Goal: Transaction & Acquisition: Purchase product/service

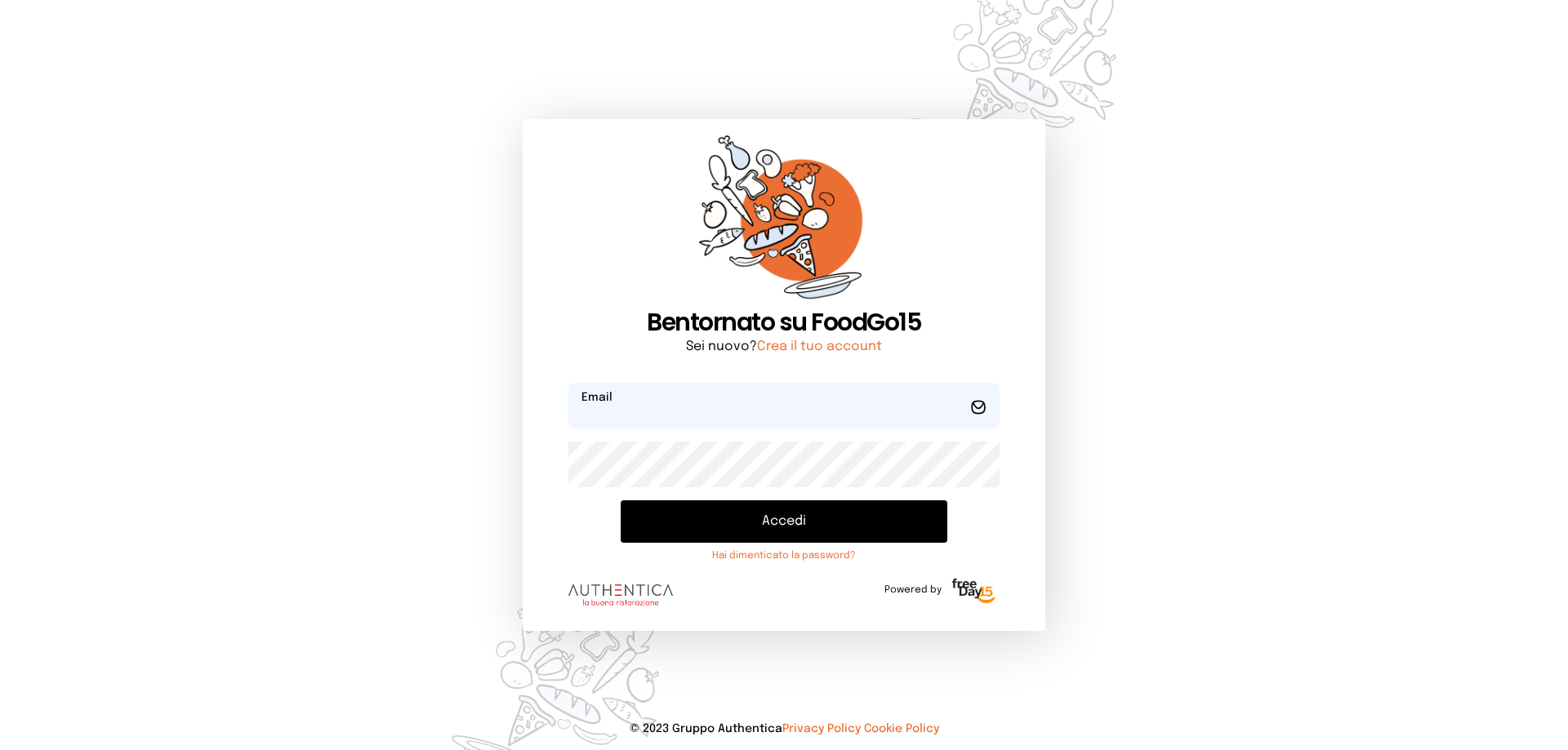
type input "**********"
click at [813, 523] on button "Accedi" at bounding box center [784, 521] width 327 height 43
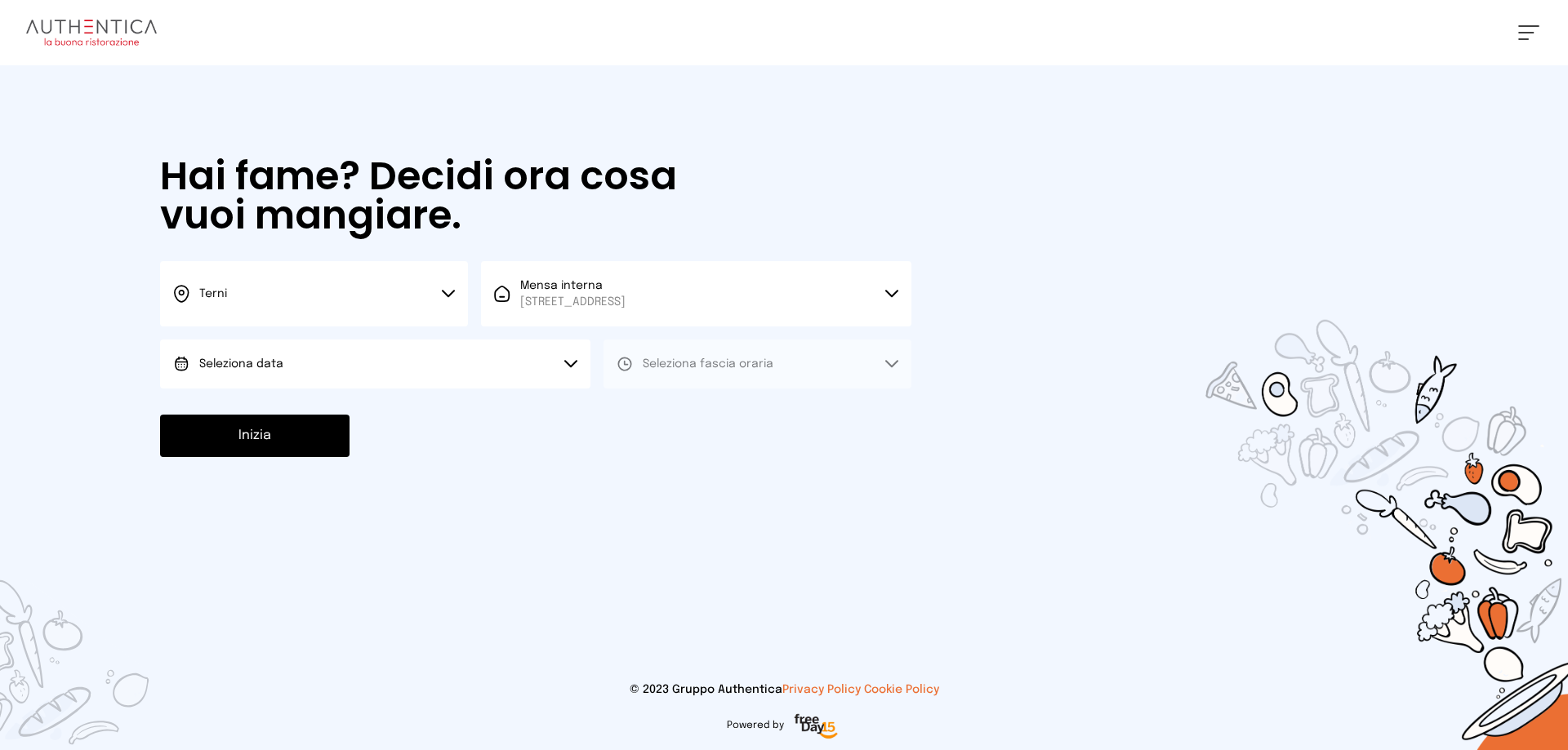
click at [446, 290] on icon at bounding box center [448, 294] width 13 height 8
click at [249, 346] on li "Terni" at bounding box center [313, 348] width 307 height 44
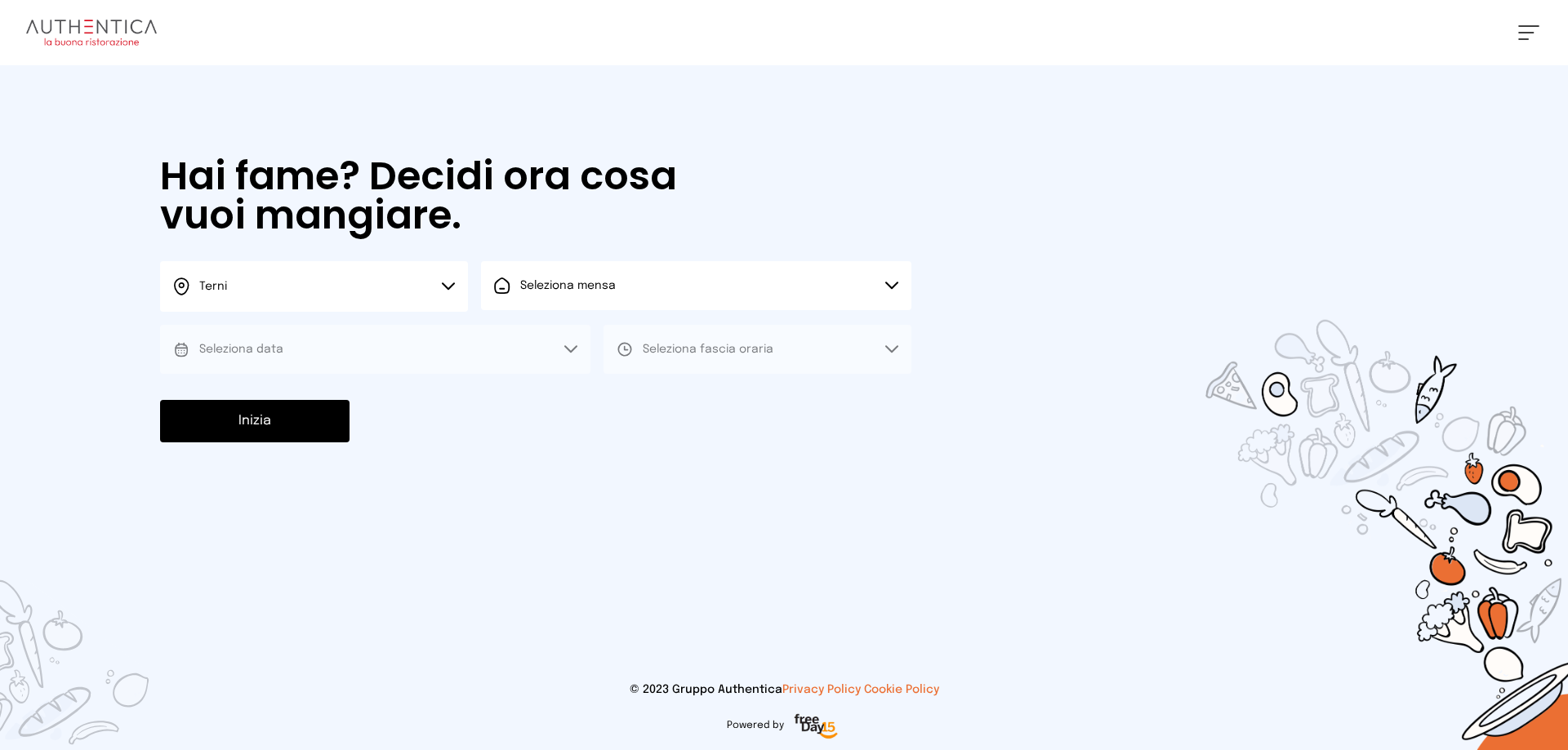
click at [894, 282] on icon at bounding box center [892, 285] width 13 height 8
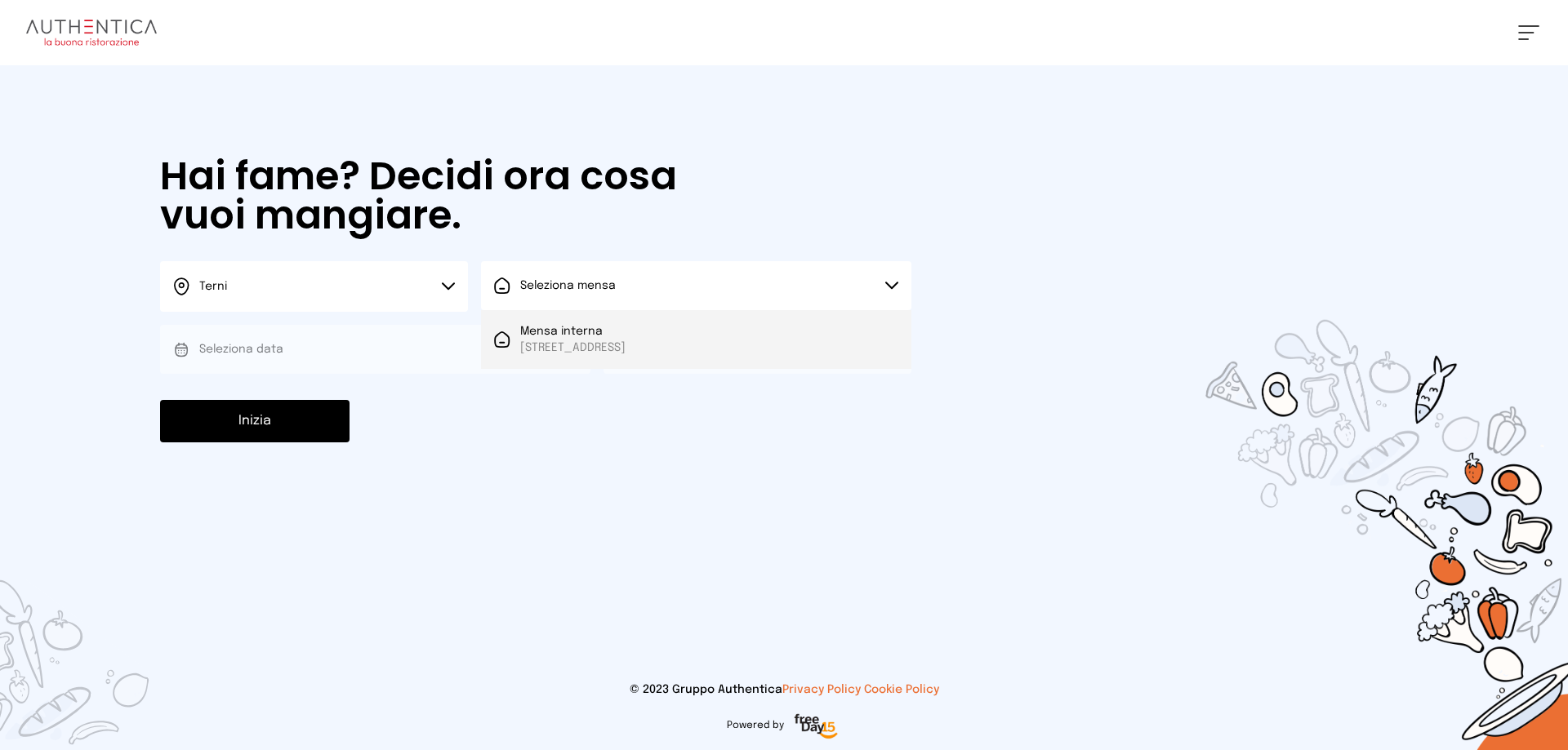
click at [609, 340] on span "[STREET_ADDRESS]" at bounding box center [573, 347] width 106 height 16
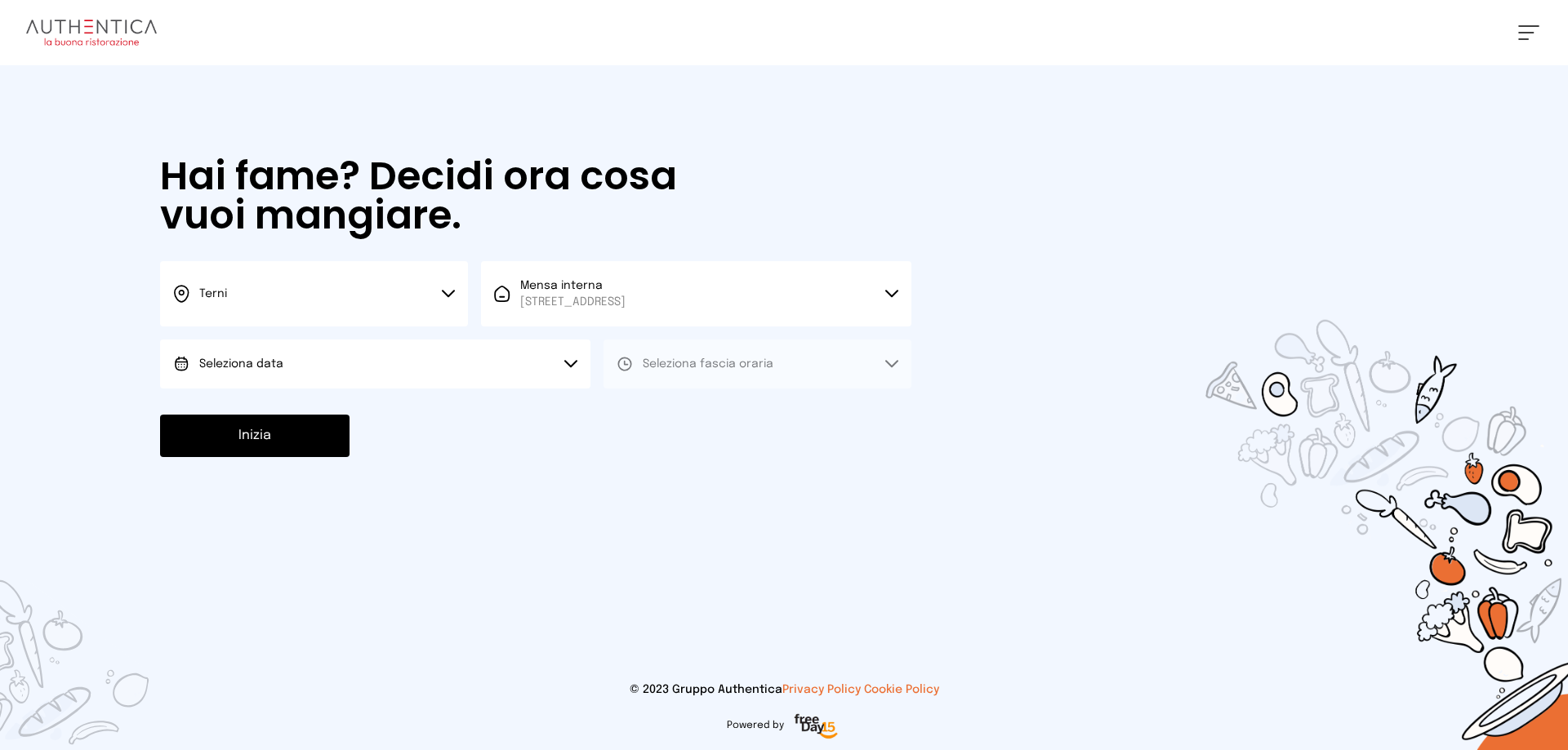
click at [570, 360] on icon at bounding box center [571, 364] width 13 height 8
click at [279, 407] on span "[DATE], [DATE]" at bounding box center [240, 409] width 80 height 16
click at [895, 361] on icon at bounding box center [892, 364] width 13 height 8
click at [662, 408] on span "Pranzo" at bounding box center [662, 409] width 39 height 16
click at [271, 443] on button "Inizia" at bounding box center [255, 435] width 189 height 43
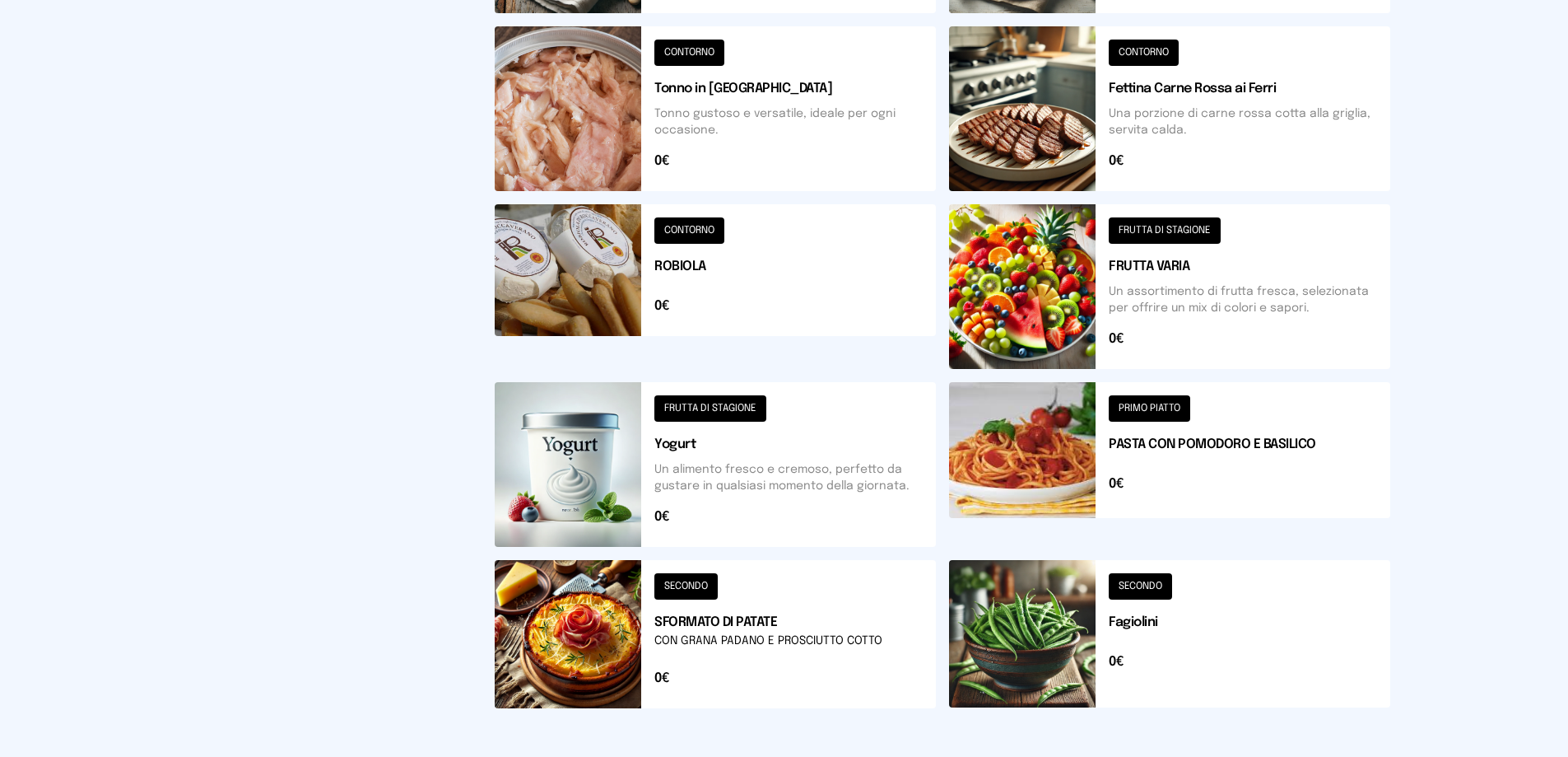
scroll to position [576, 0]
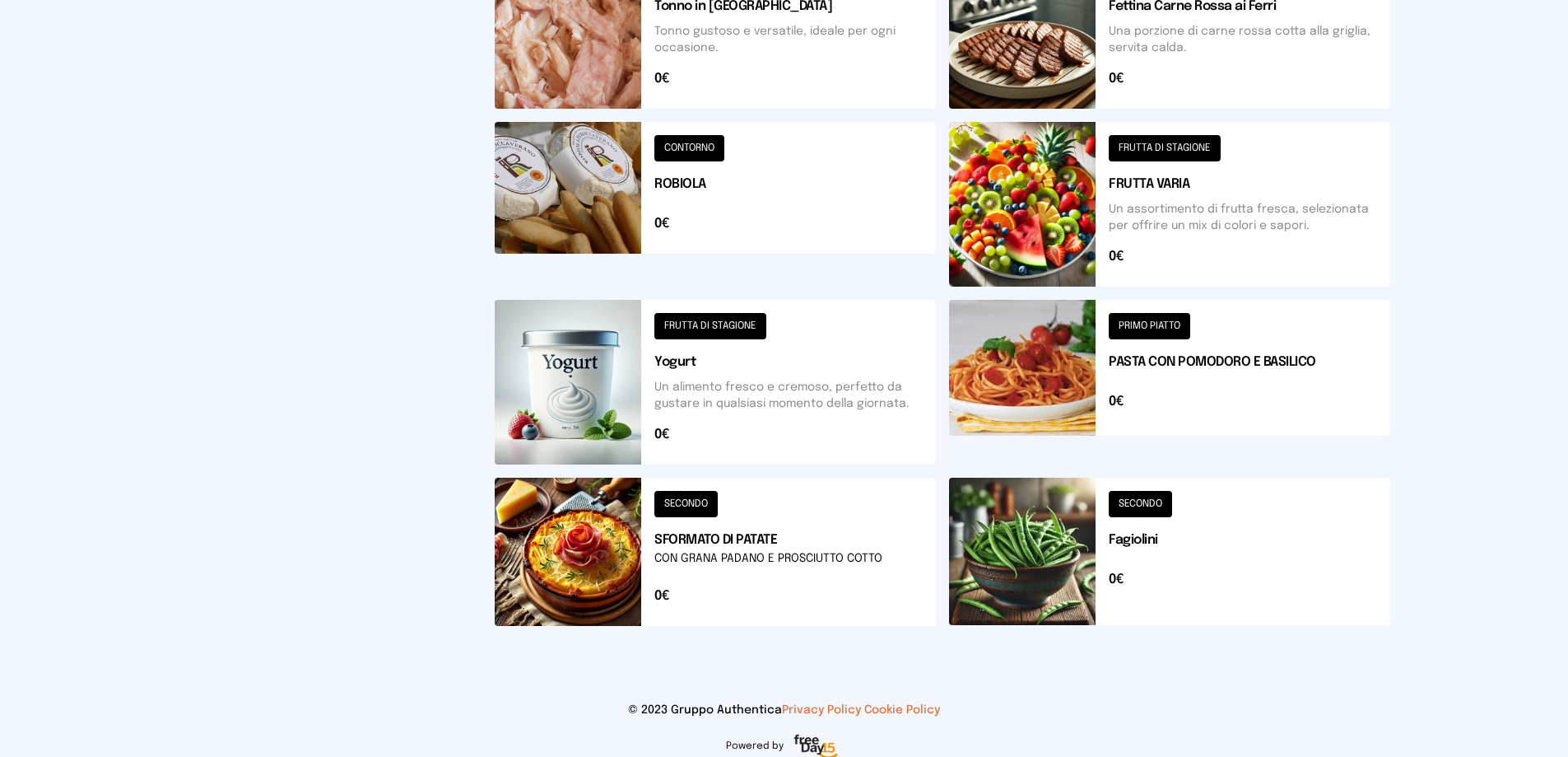
click at [1164, 319] on button at bounding box center [1169, 382] width 441 height 165
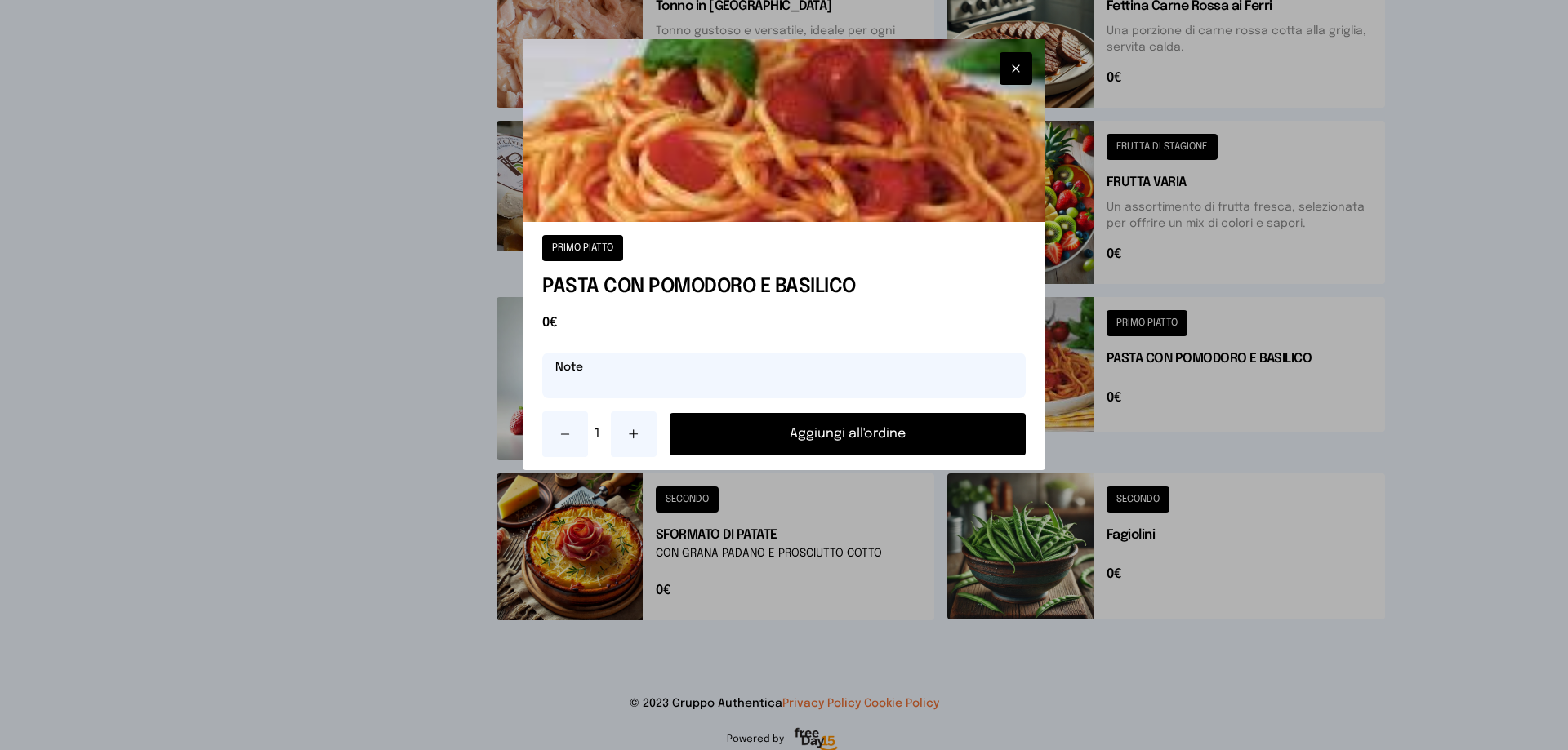
click at [642, 392] on input "text" at bounding box center [783, 375] width 483 height 46
type input "**********"
click at [808, 427] on button "Aggiungi all'ordine" at bounding box center [847, 434] width 356 height 43
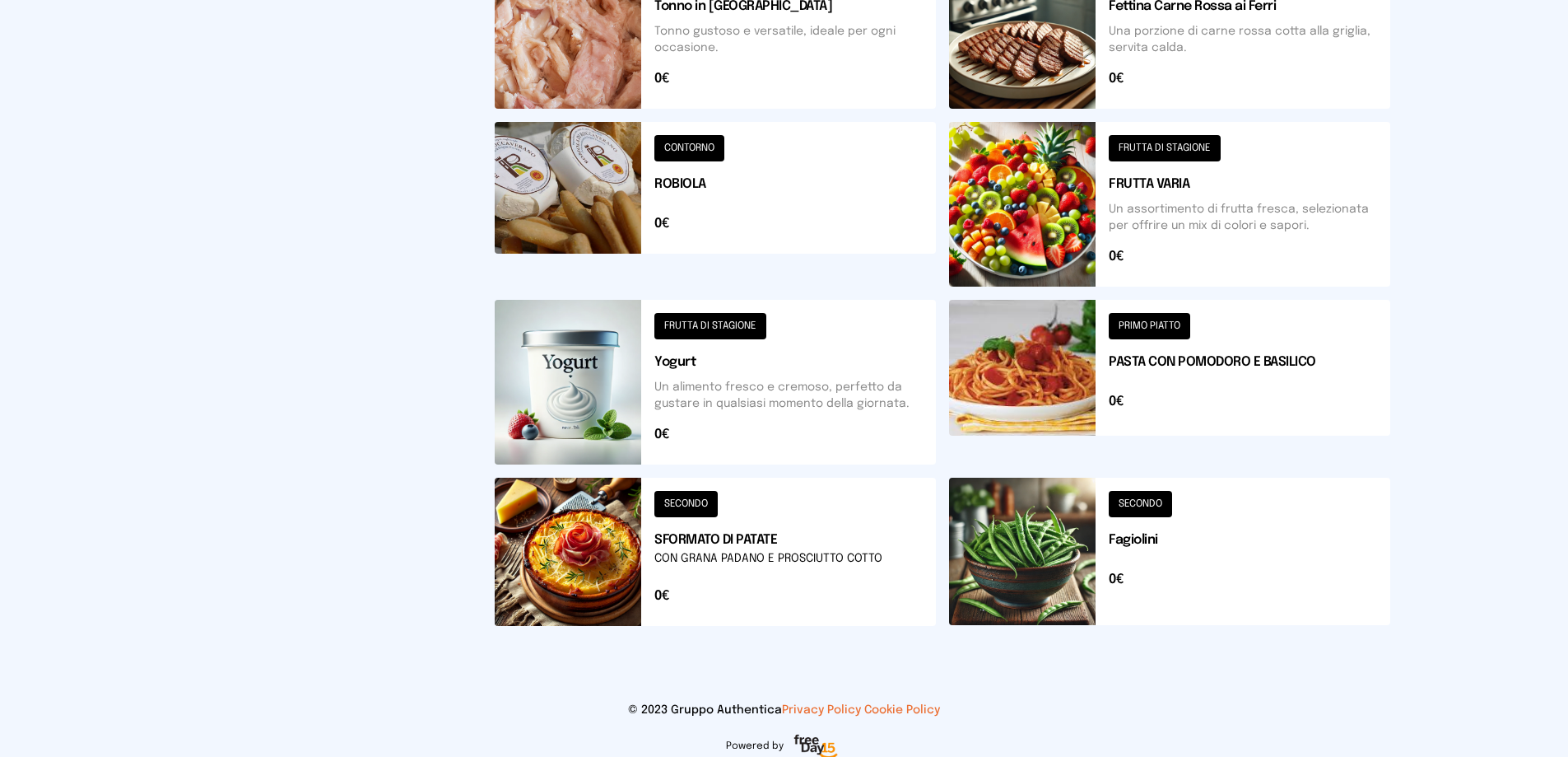
click at [1142, 505] on button at bounding box center [1169, 551] width 441 height 148
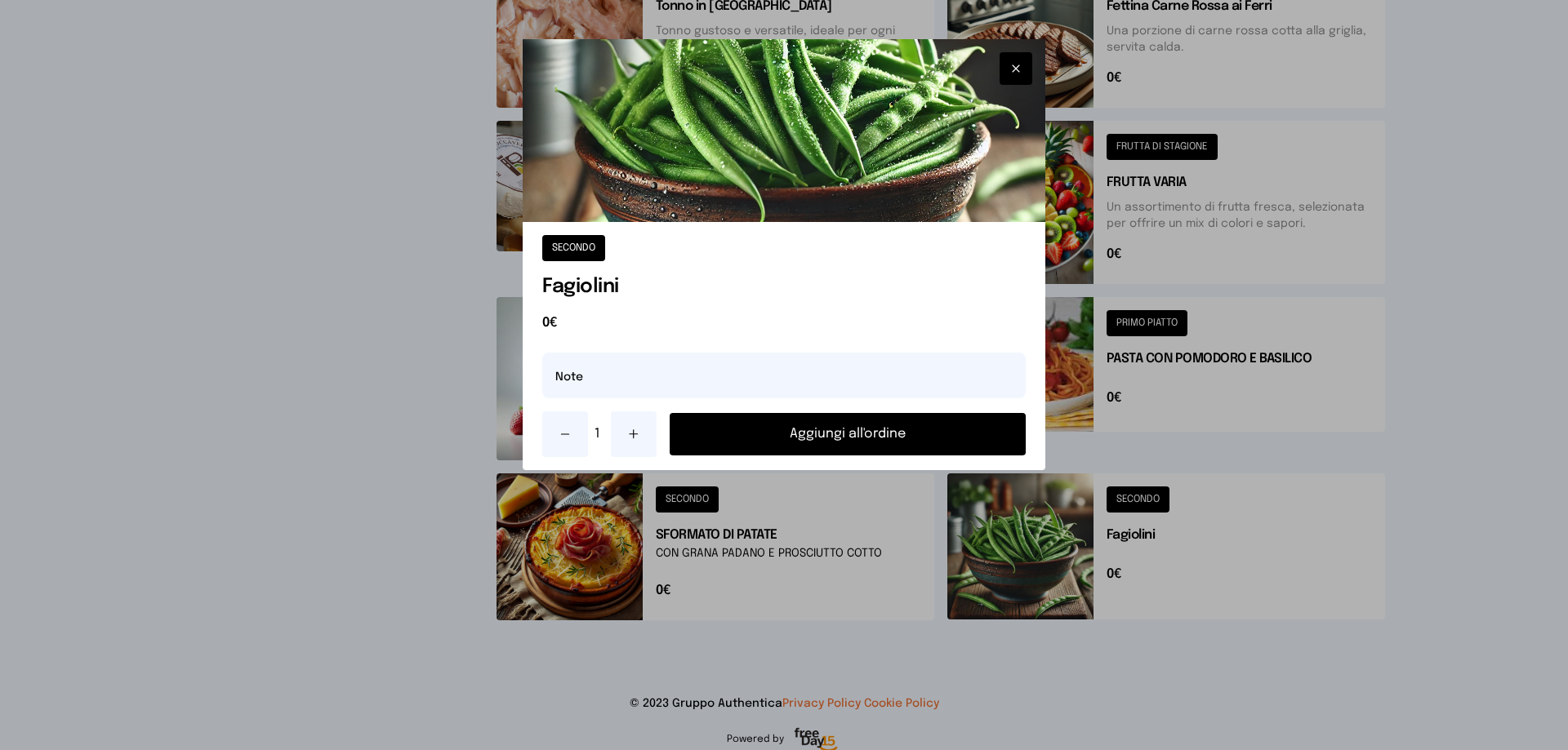
click at [858, 435] on button "Aggiungi all'ordine" at bounding box center [847, 434] width 356 height 43
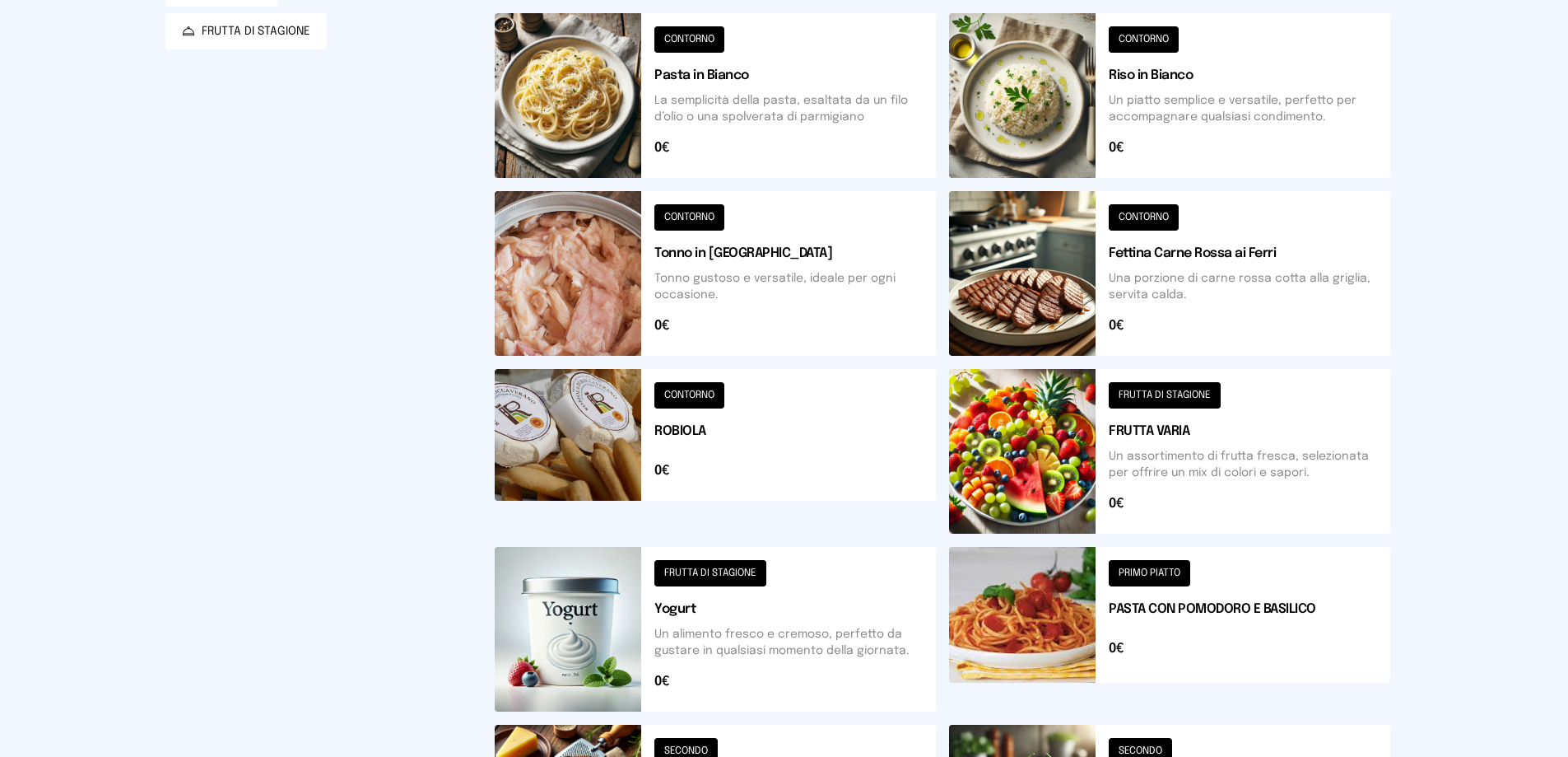
scroll to position [165, 0]
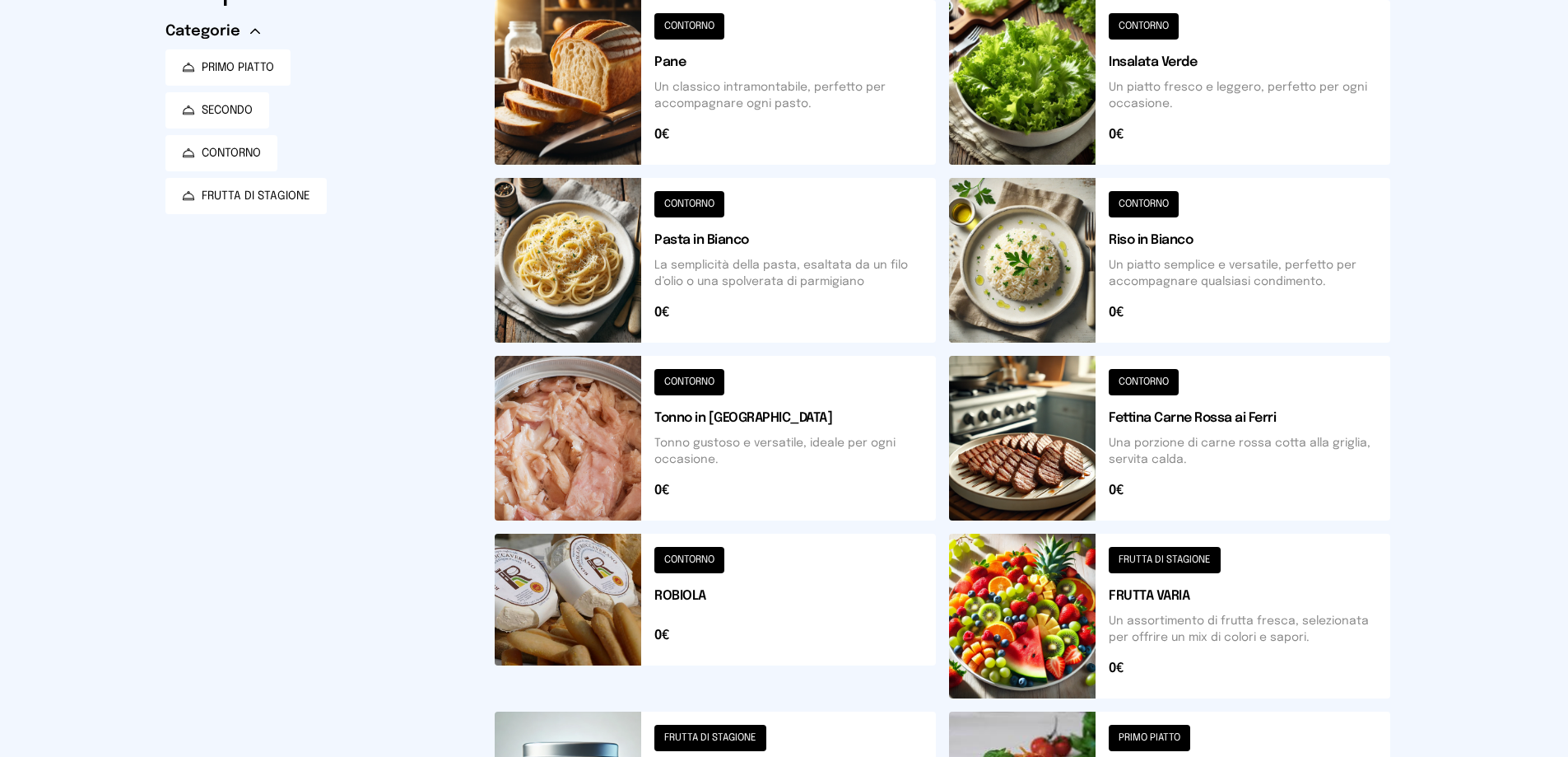
click at [714, 19] on button at bounding box center [715, 82] width 441 height 165
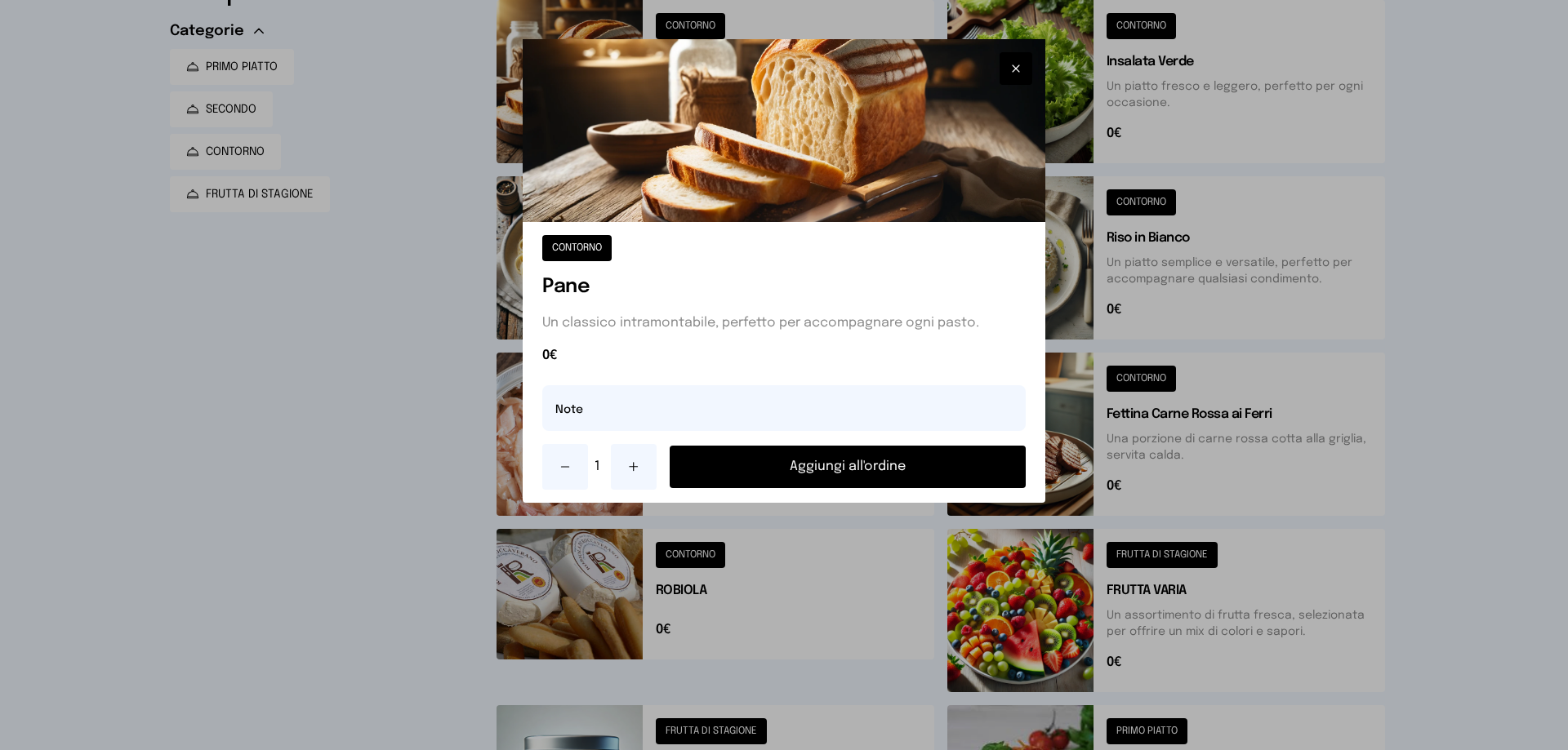
click at [874, 461] on button "Aggiungi all'ordine" at bounding box center [847, 466] width 356 height 43
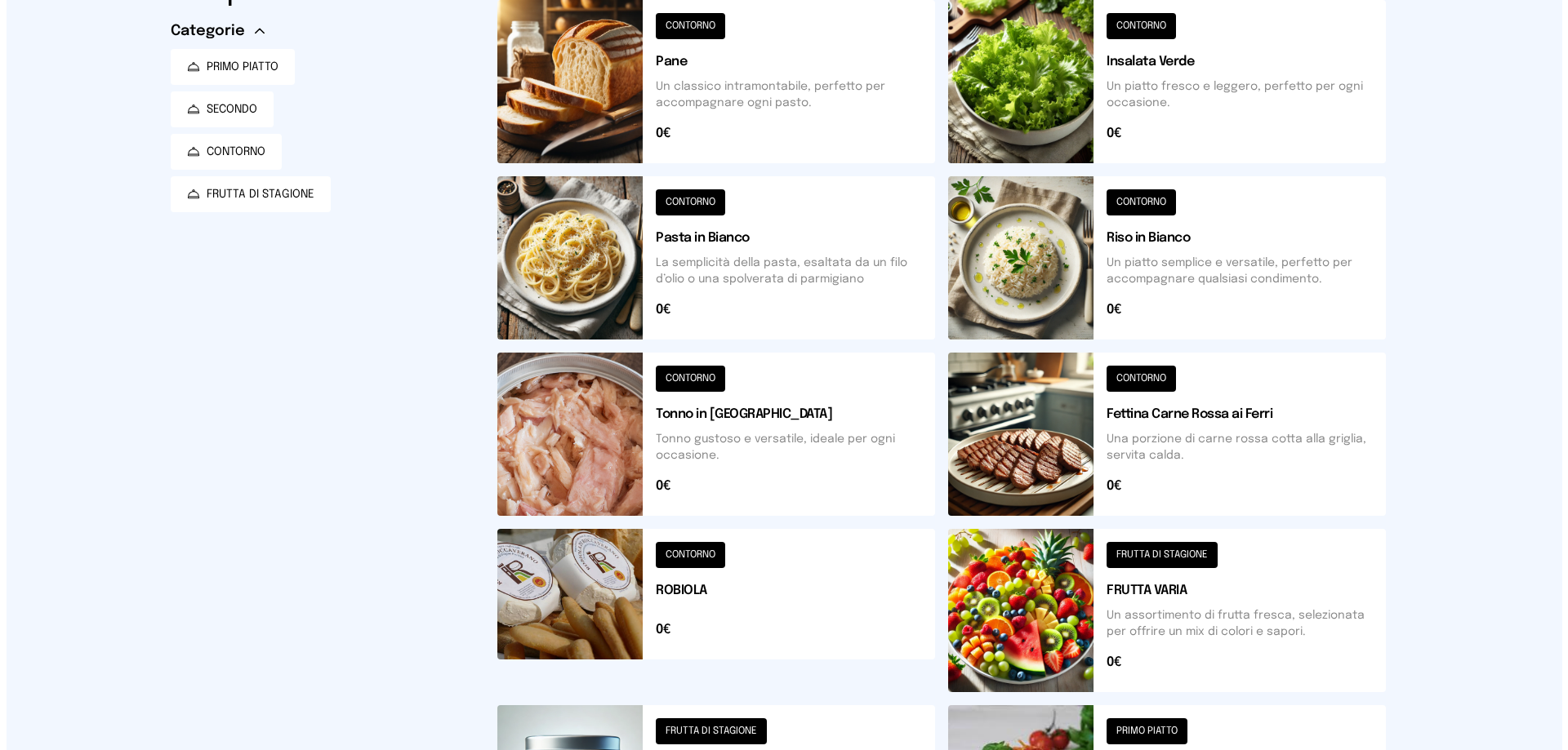
scroll to position [0, 0]
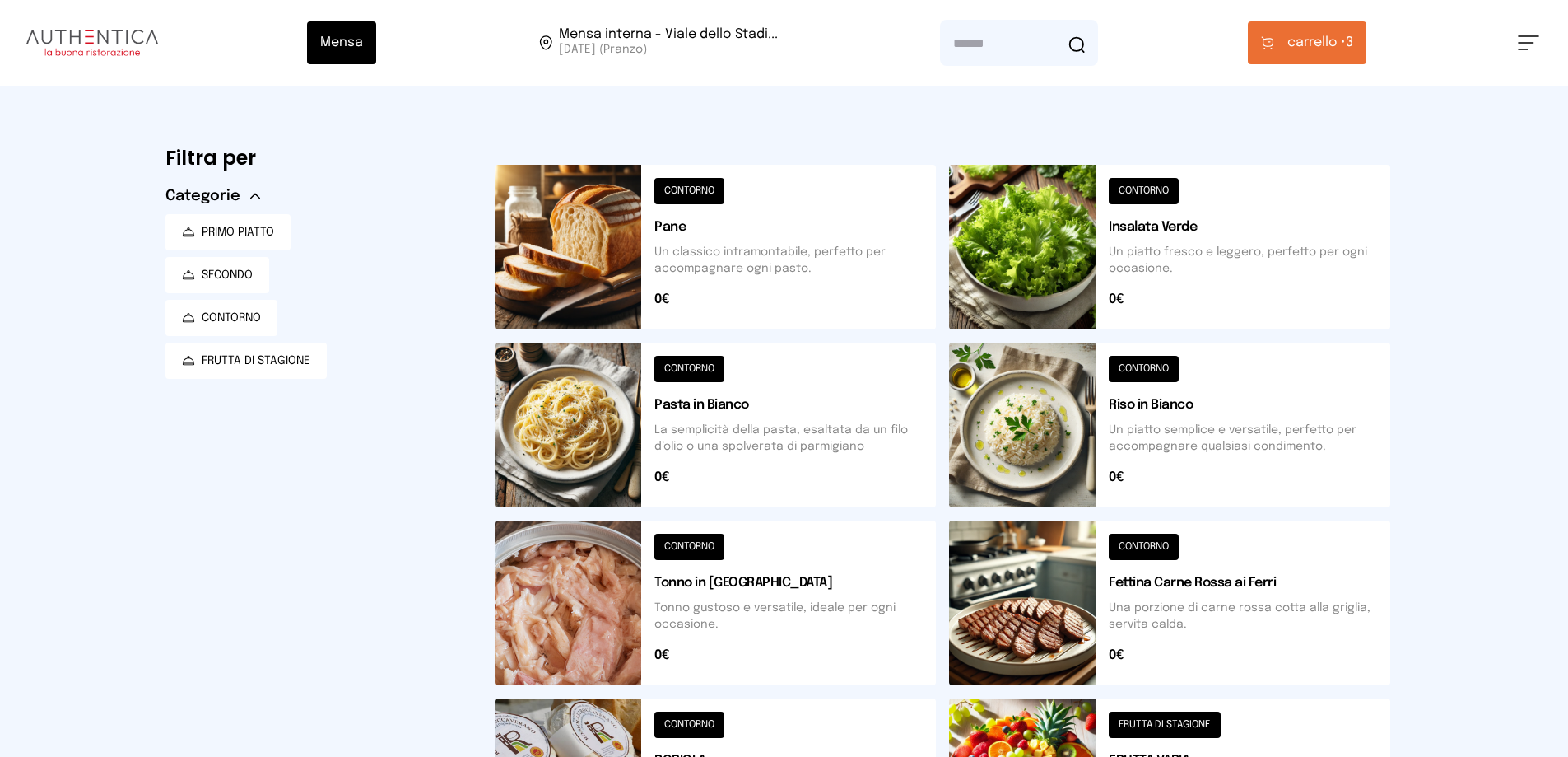
click at [1340, 47] on span "carrello •" at bounding box center [1316, 42] width 58 height 19
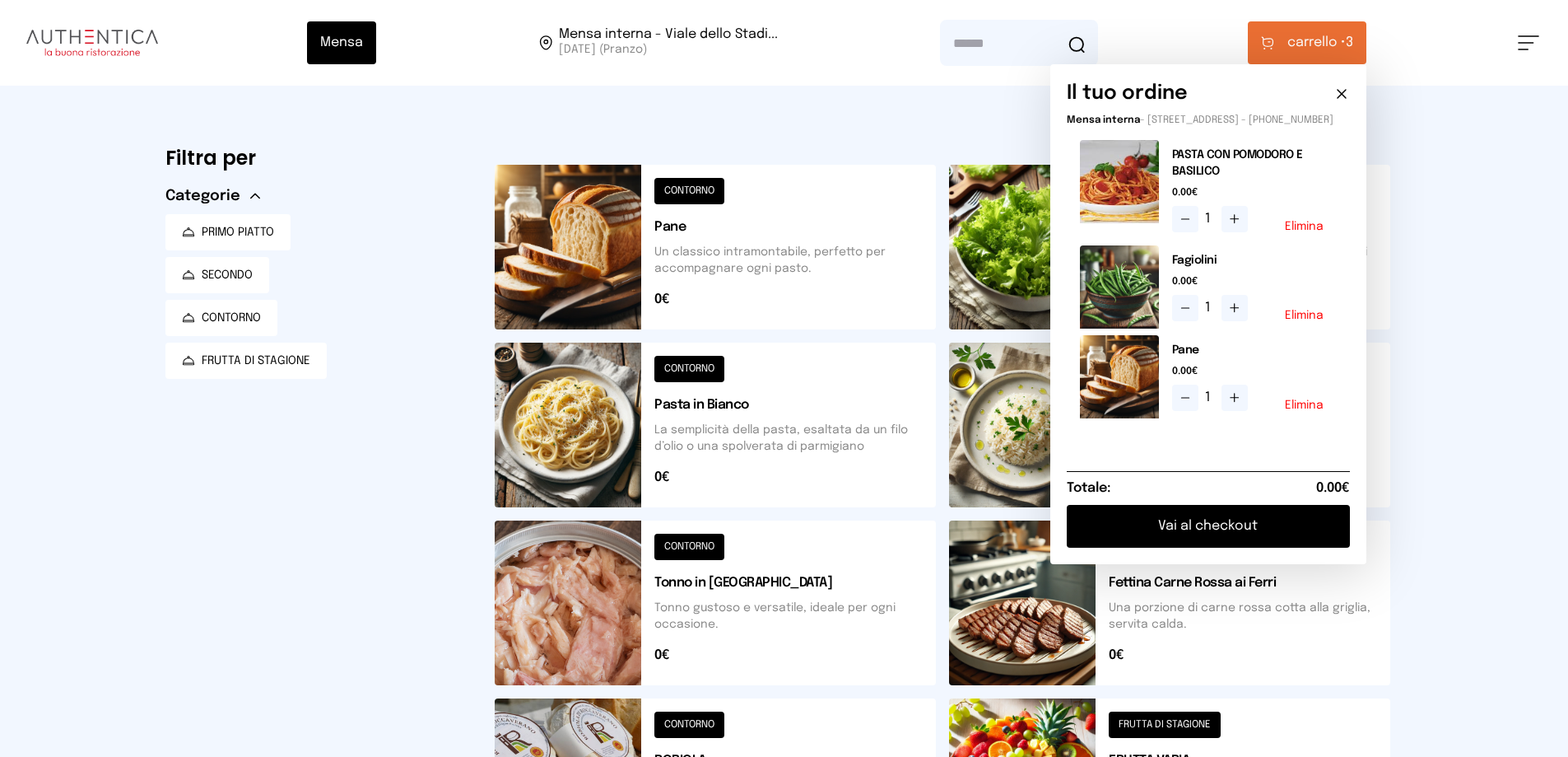
click at [876, 355] on button at bounding box center [715, 425] width 441 height 165
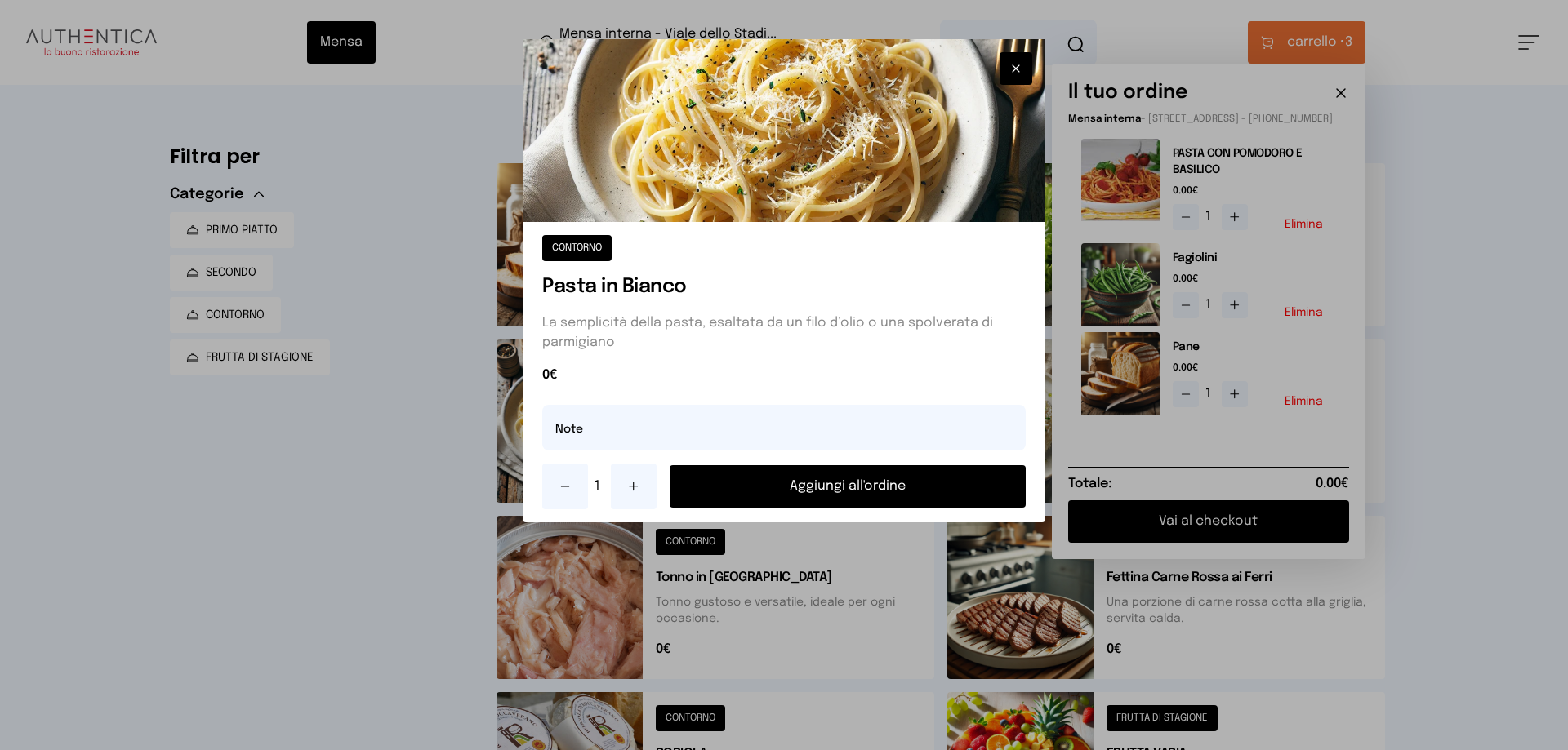
click at [825, 598] on div at bounding box center [784, 375] width 1568 height 750
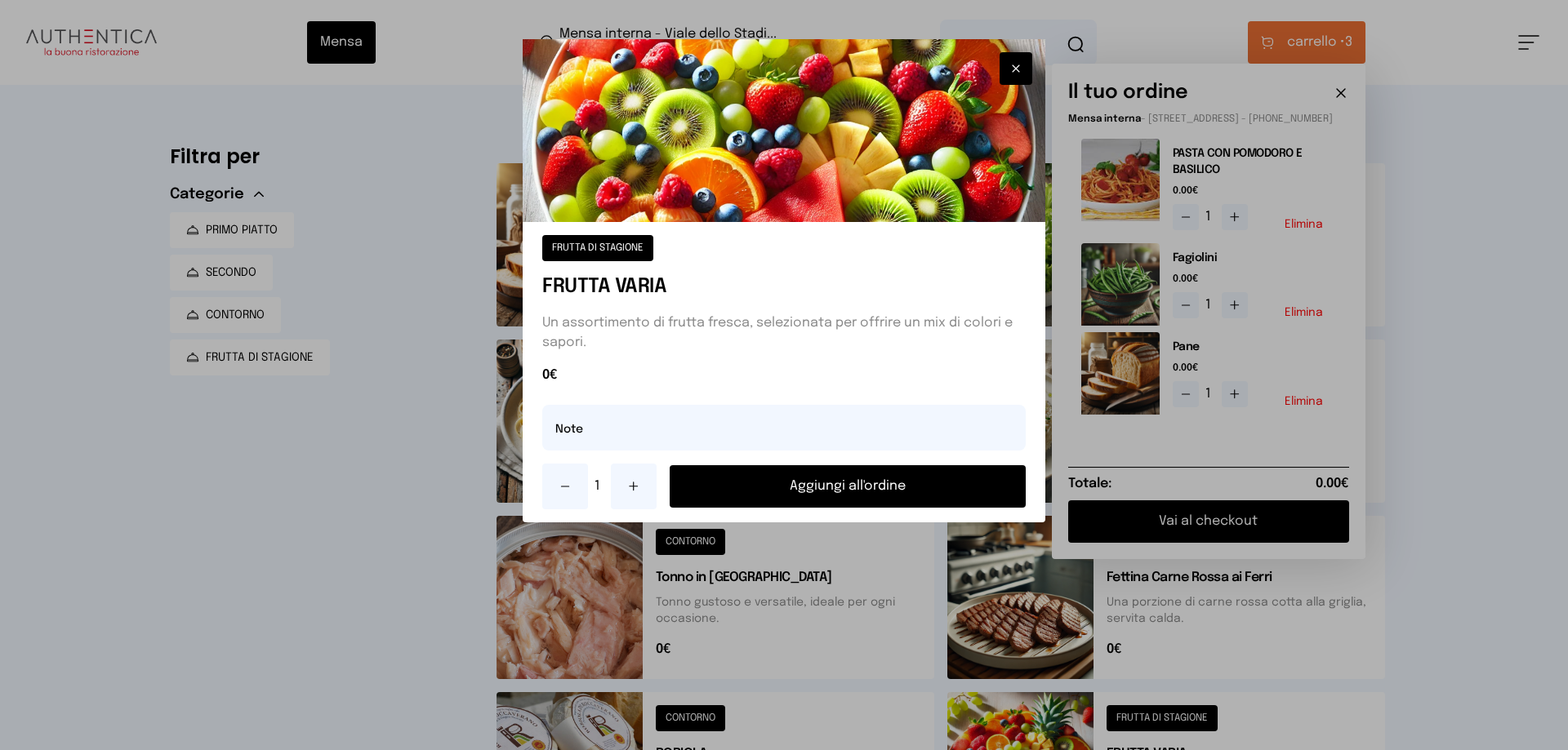
click at [855, 480] on button "Aggiungi all'ordine" at bounding box center [847, 486] width 356 height 43
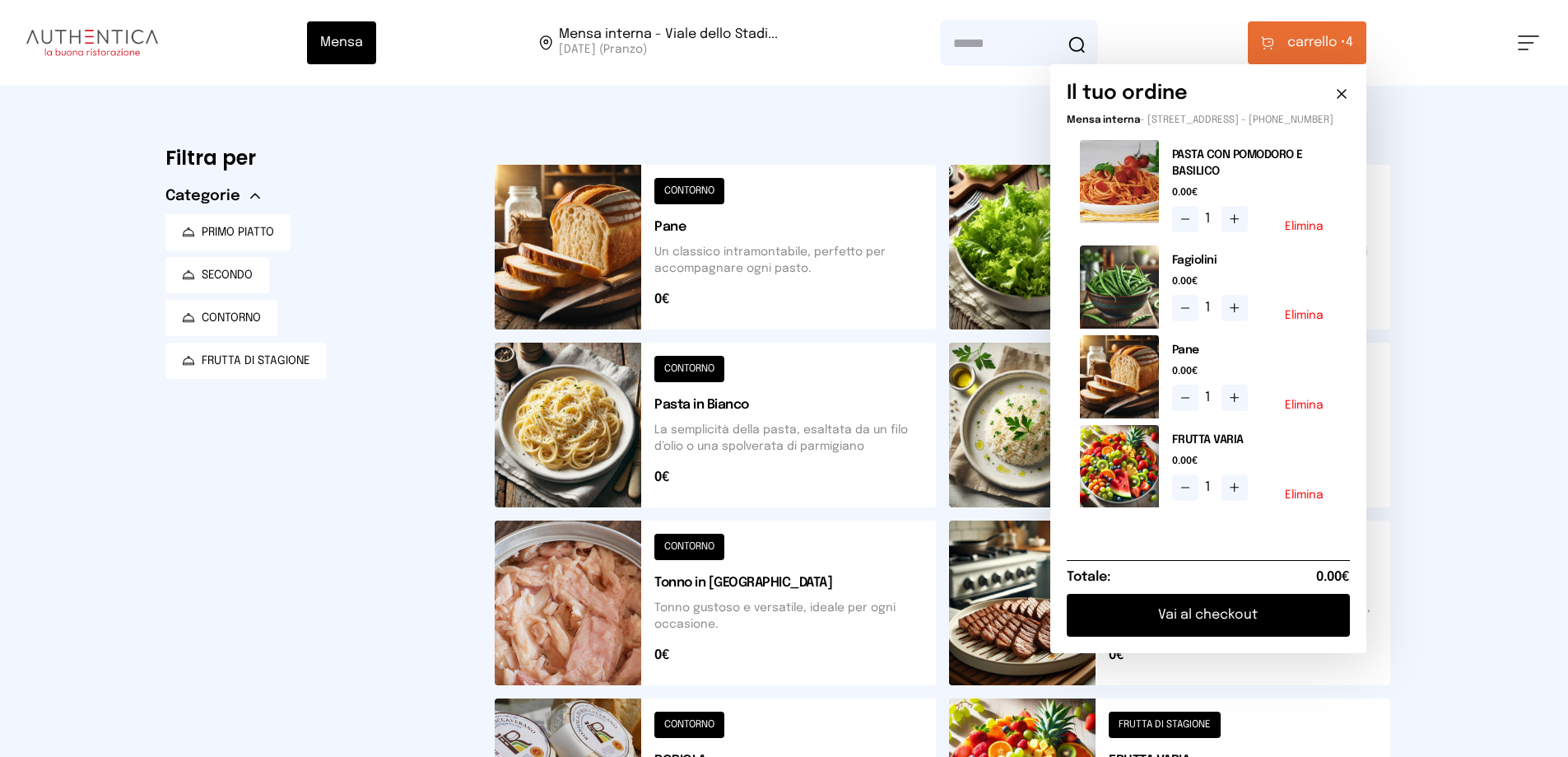
click at [1342, 627] on button "Vai al checkout" at bounding box center [1207, 615] width 283 height 43
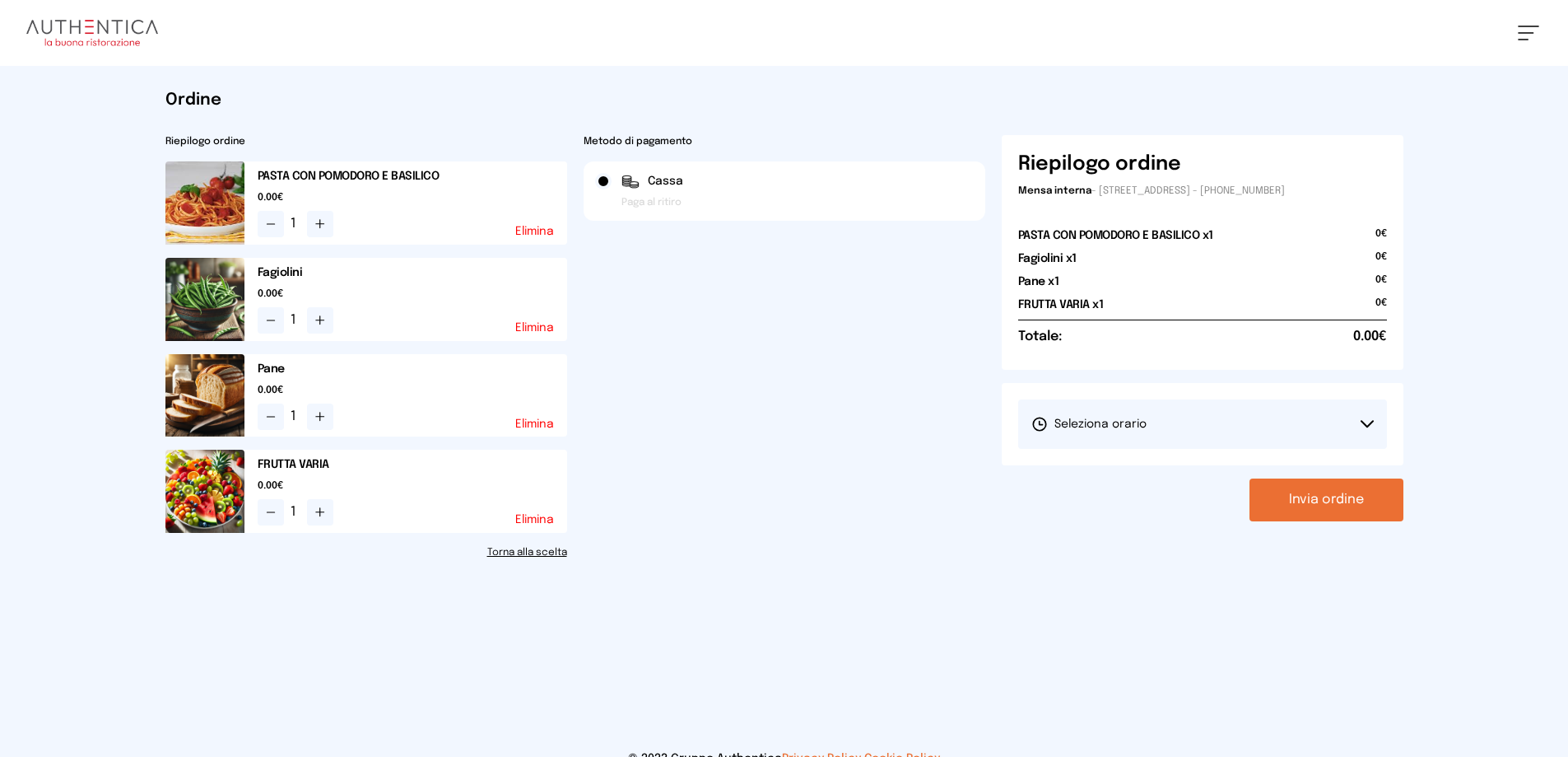
click at [1365, 410] on button "Seleziona orario" at bounding box center [1202, 424] width 369 height 49
click at [1061, 464] on span "1° Turno (13:00 - 15:00)" at bounding box center [1093, 470] width 124 height 16
click at [1323, 498] on button "Invia ordine" at bounding box center [1327, 499] width 154 height 43
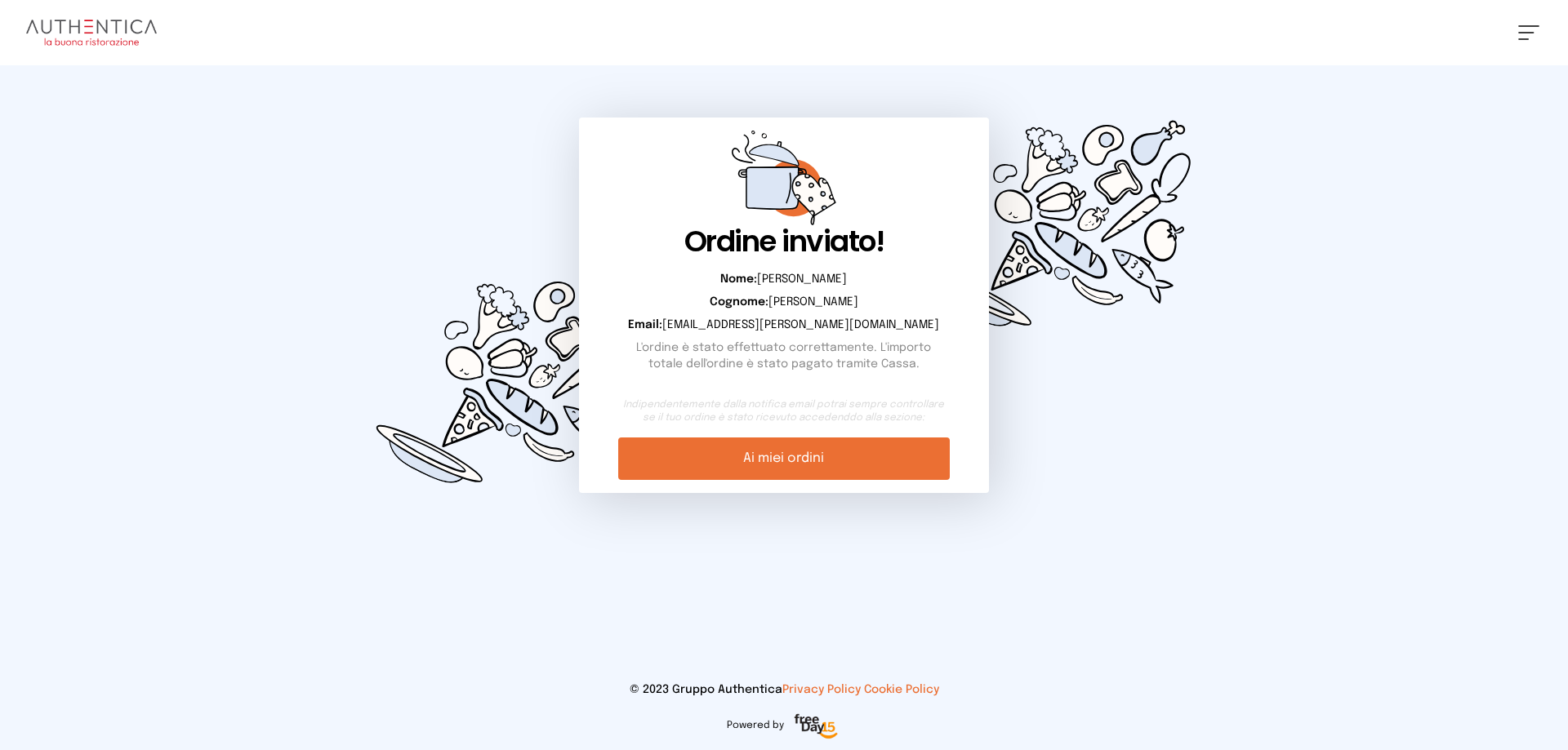
click at [823, 456] on link "Ai miei ordini" at bounding box center [783, 458] width 331 height 43
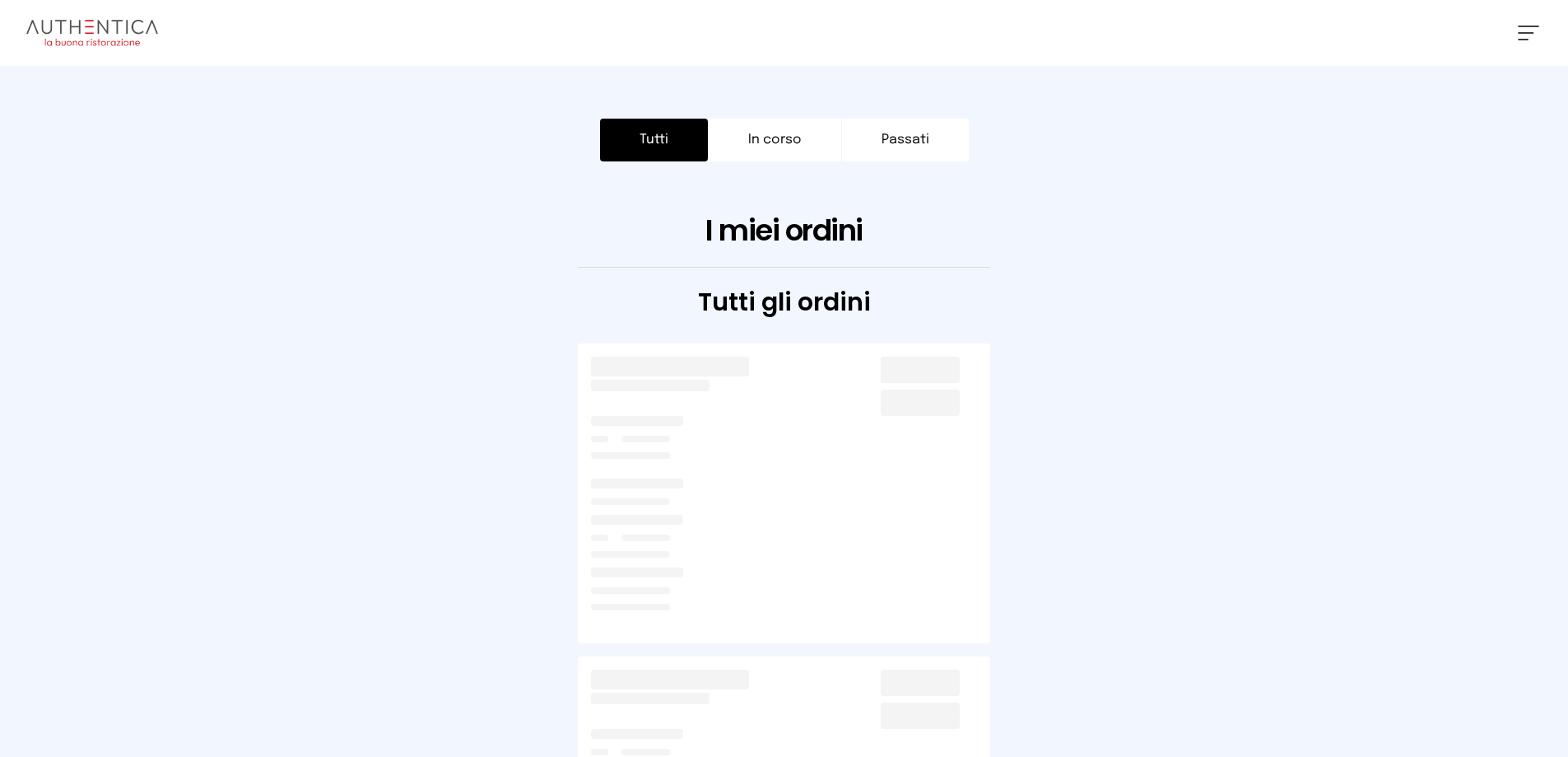
click at [645, 142] on button "Tutti" at bounding box center [654, 139] width 108 height 43
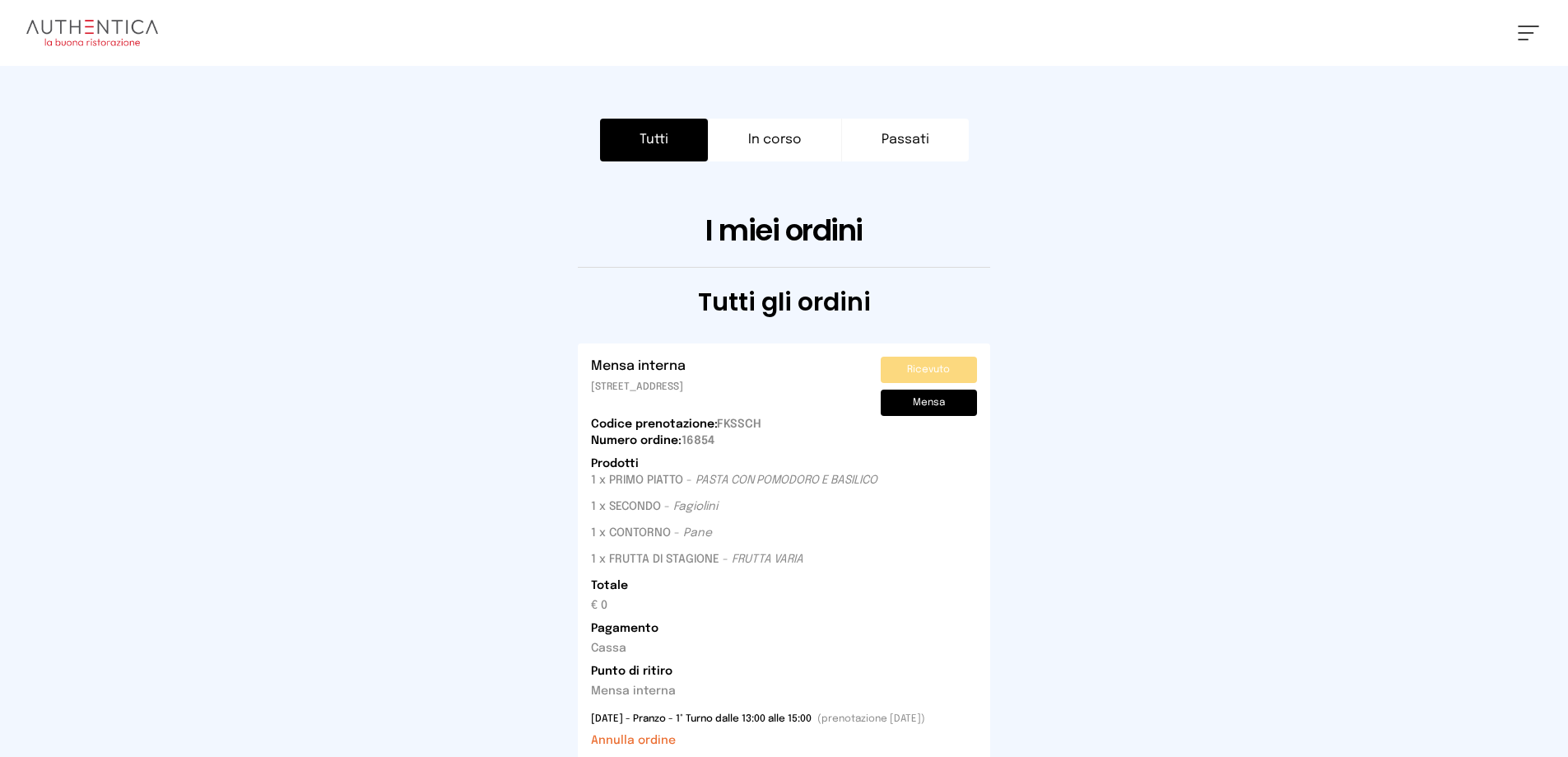
click at [1527, 30] on button at bounding box center [1527, 33] width 21 height 15
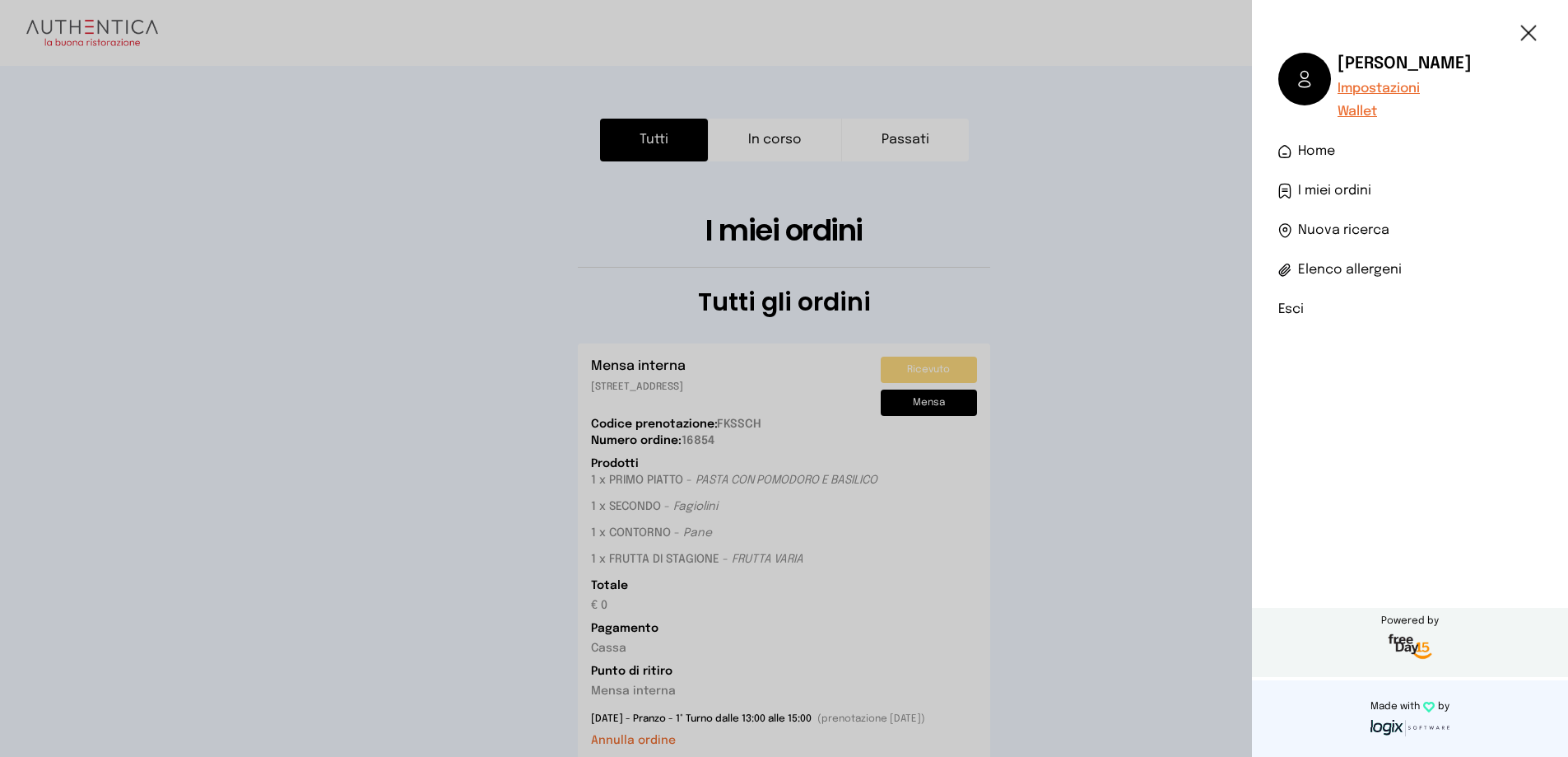
click at [1295, 308] on li "Esci" at bounding box center [1410, 309] width 263 height 19
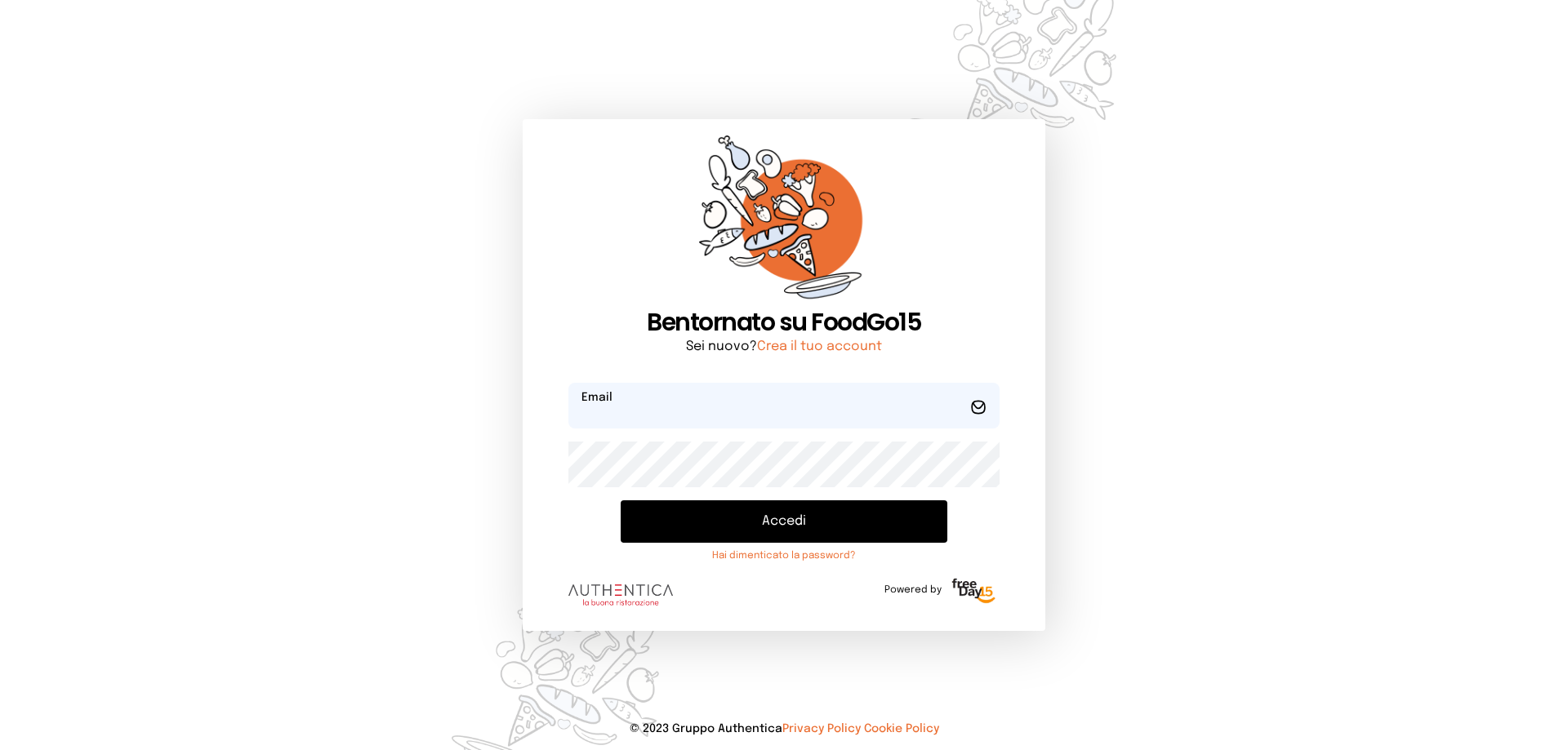
type input "**********"
